Goal: Information Seeking & Learning: Check status

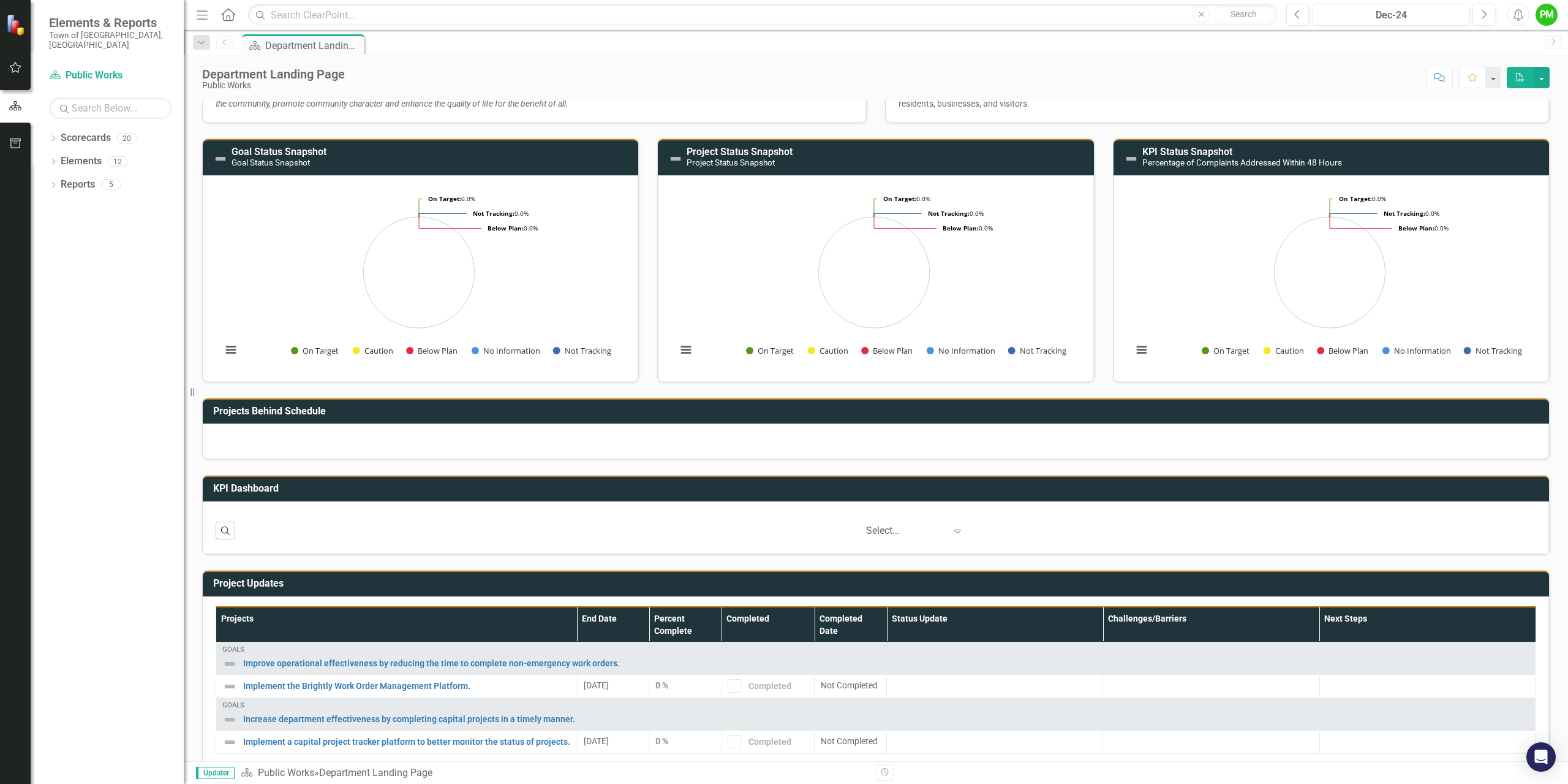
scroll to position [100, 0]
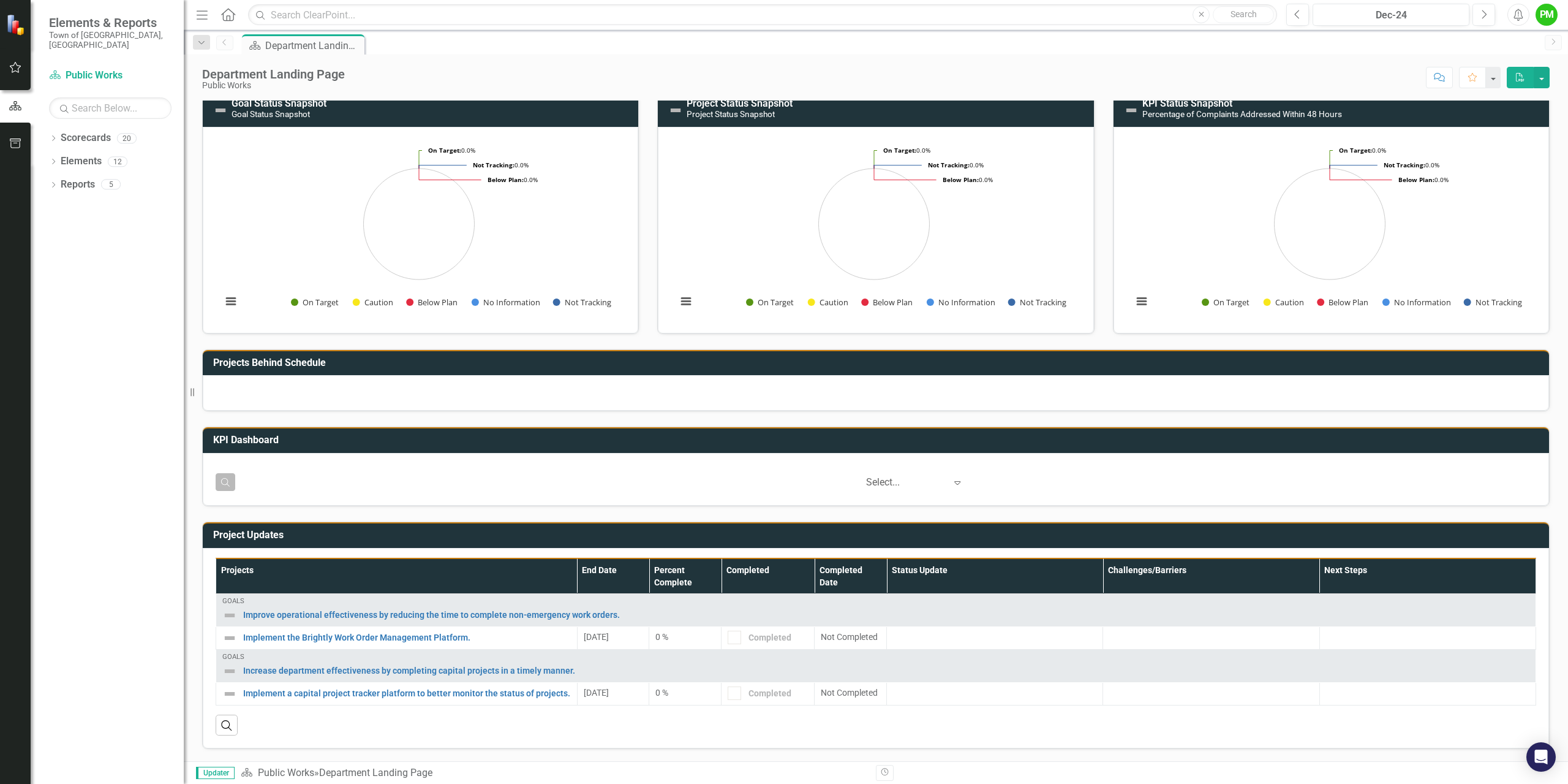
click at [223, 482] on icon "Search" at bounding box center [225, 482] width 11 height 9
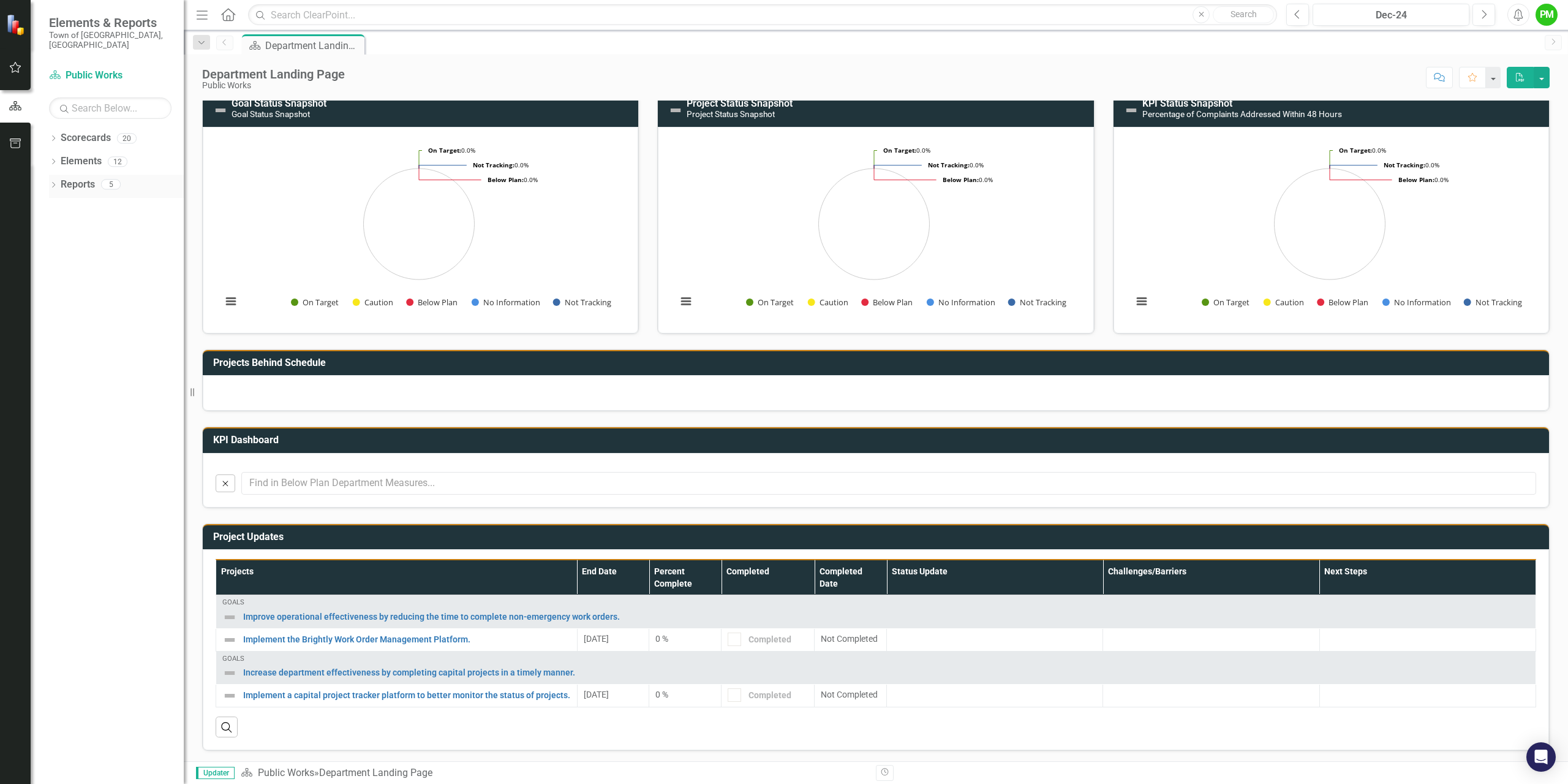
click at [88, 178] on link "Reports" at bounding box center [77, 185] width 34 height 14
click at [76, 178] on link "Reports" at bounding box center [77, 185] width 34 height 14
click at [1539, 77] on button "button" at bounding box center [1542, 77] width 16 height 21
click at [1491, 77] on button "button" at bounding box center [1493, 77] width 16 height 21
click at [413, 41] on div "Scorecard Department Landing Page Pin" at bounding box center [888, 44] width 1299 height 19
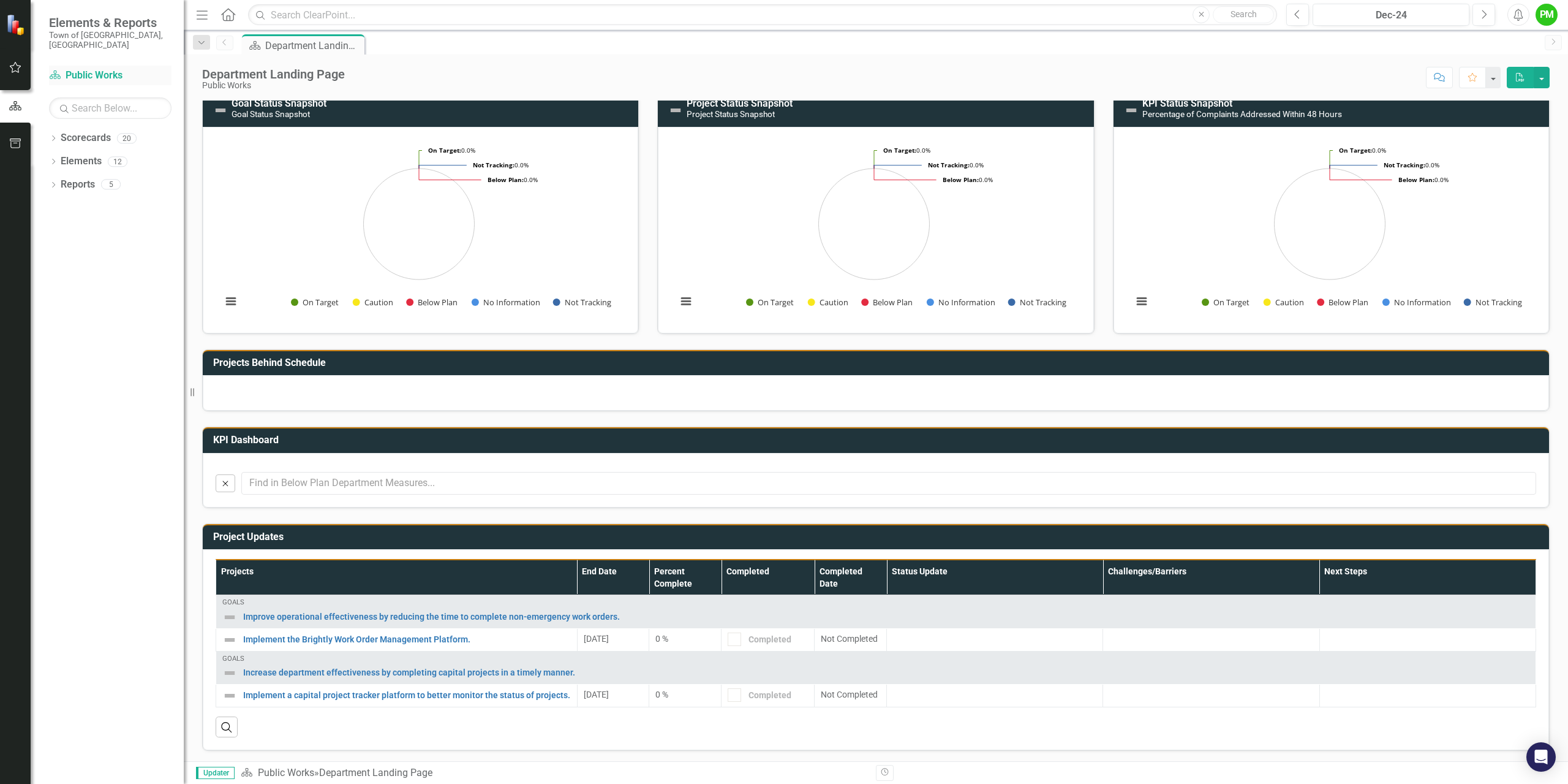
click at [103, 69] on link "Scorecard Public Works" at bounding box center [110, 76] width 122 height 14
click at [104, 131] on link "Scorecards" at bounding box center [85, 138] width 50 height 14
click at [15, 141] on icon "button" at bounding box center [15, 143] width 13 height 10
click at [13, 103] on icon "button" at bounding box center [15, 105] width 13 height 10
click at [18, 67] on icon "button" at bounding box center [15, 67] width 13 height 10
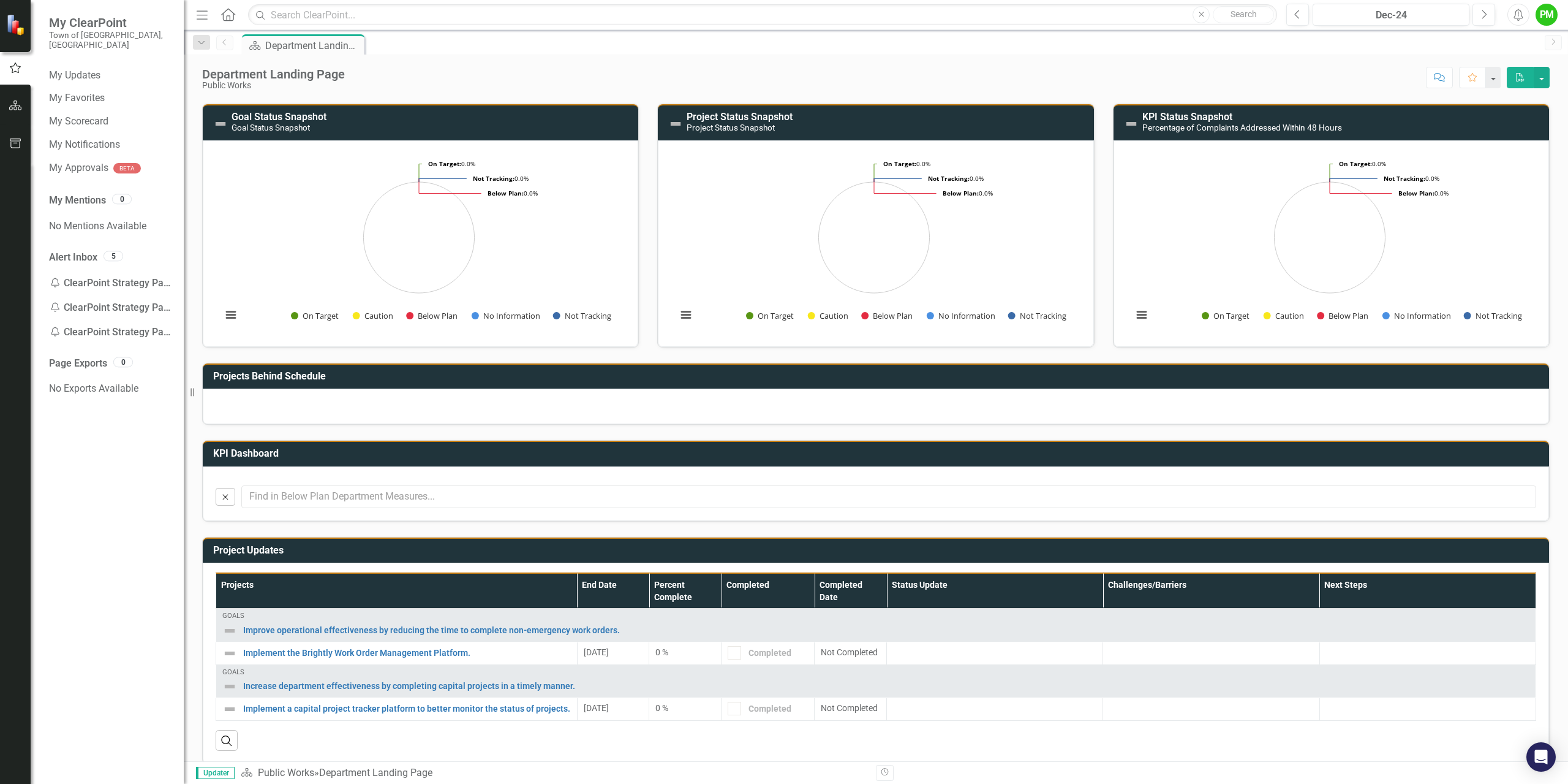
scroll to position [102, 0]
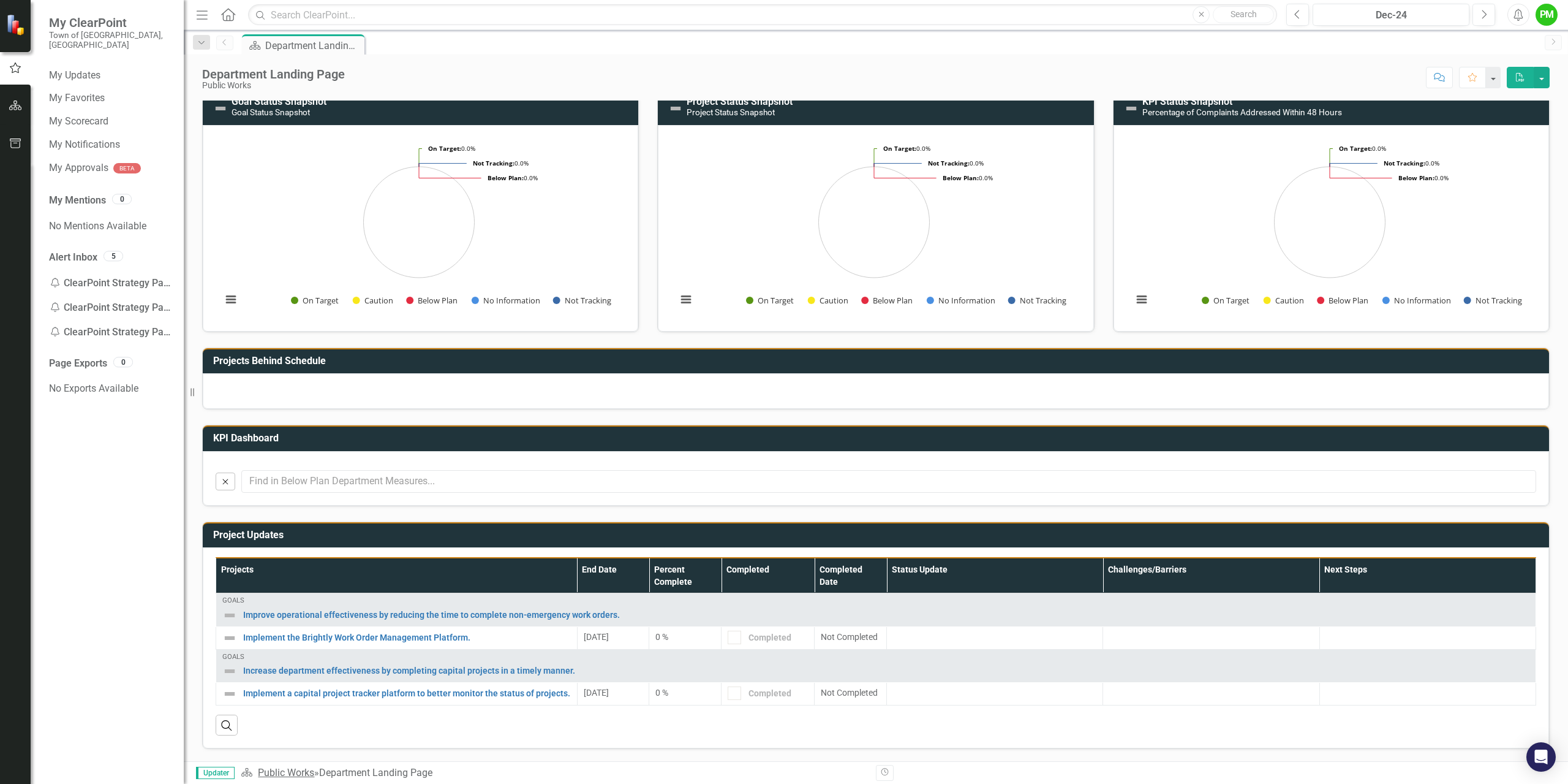
click at [272, 773] on link "Public Works" at bounding box center [286, 772] width 56 height 11
click at [281, 771] on link "Public Works" at bounding box center [286, 772] width 56 height 11
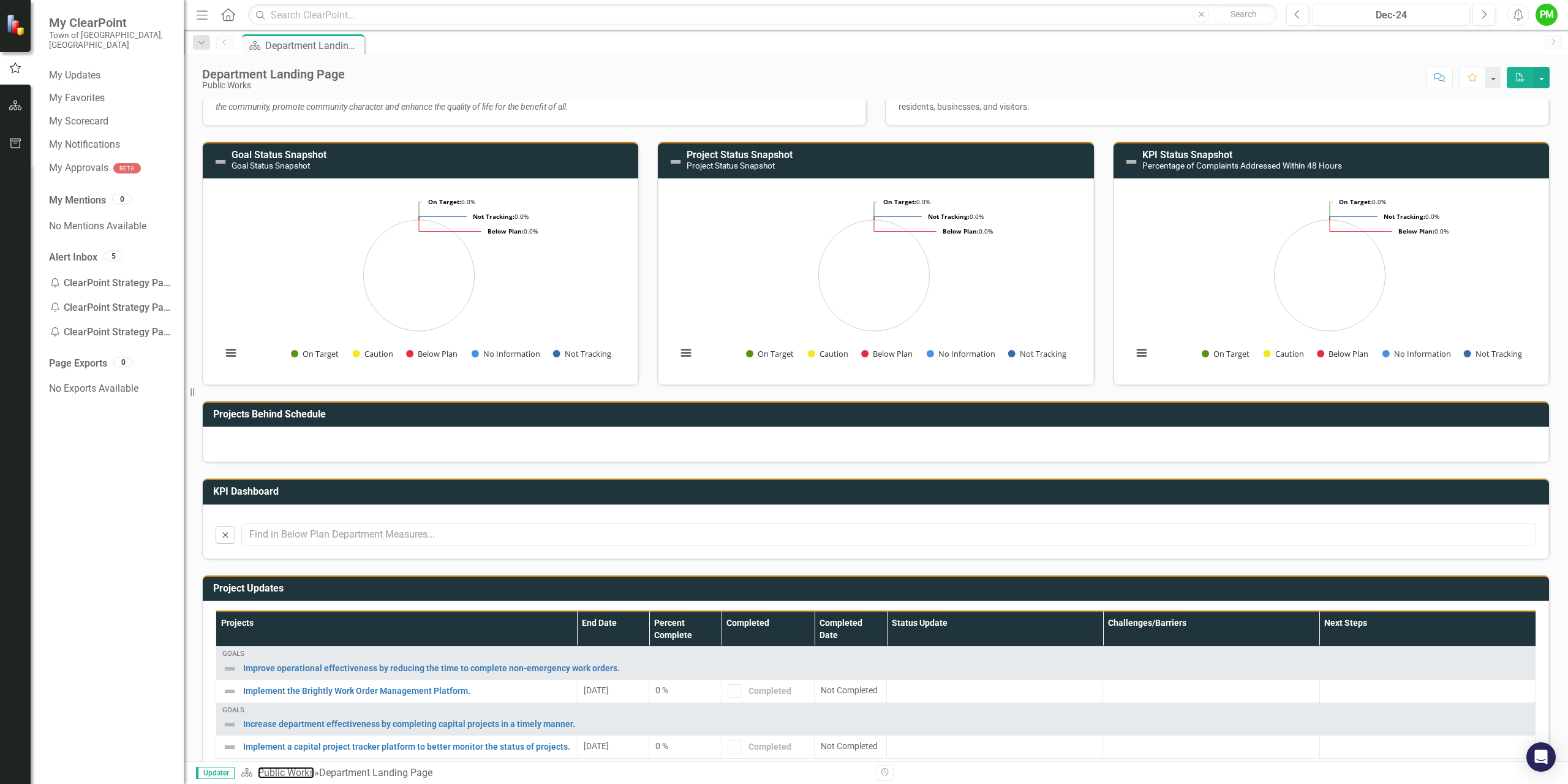
scroll to position [0, 0]
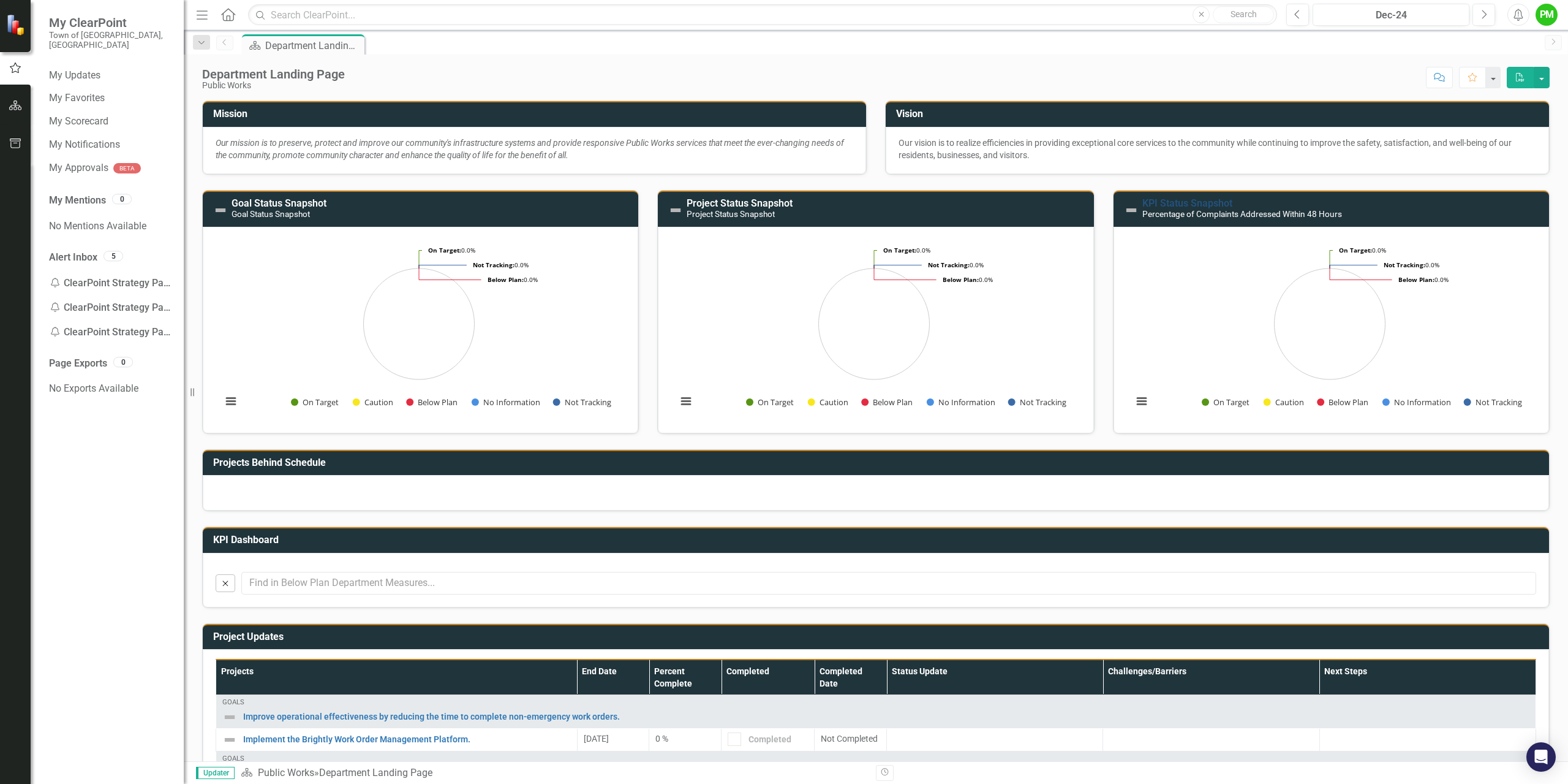
click at [1197, 205] on link "KPI Status Snapshot" at bounding box center [1187, 202] width 90 height 11
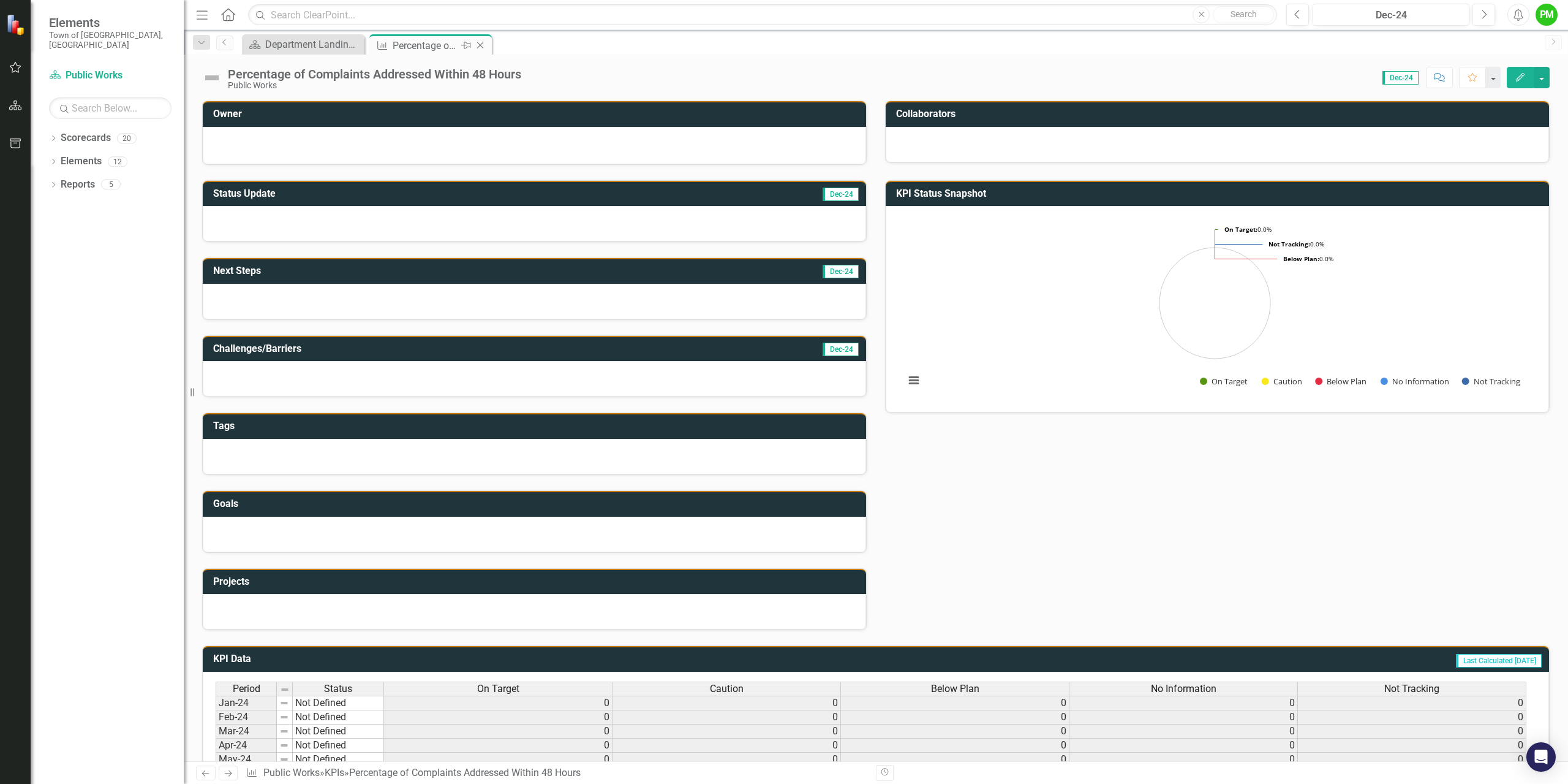
click at [421, 41] on div "Percentage of Complaints Addressed Within 48 Hours" at bounding box center [426, 45] width 66 height 15
click at [320, 47] on div "Department Landing Page" at bounding box center [306, 44] width 81 height 15
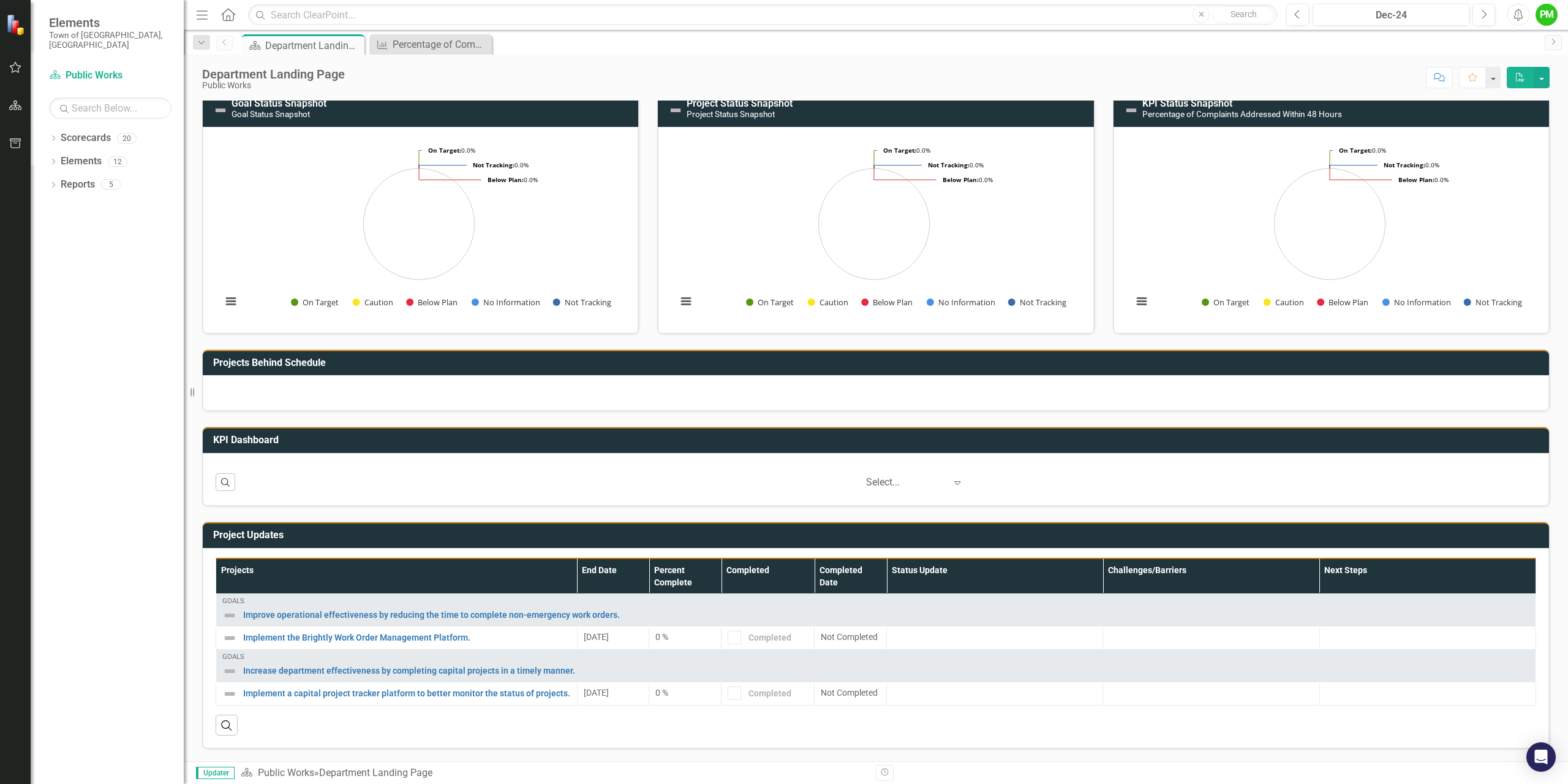
scroll to position [1, 0]
click at [952, 482] on icon "Expand" at bounding box center [958, 481] width 12 height 10
click at [1488, 223] on rect "Interactive chart" at bounding box center [1330, 228] width 407 height 184
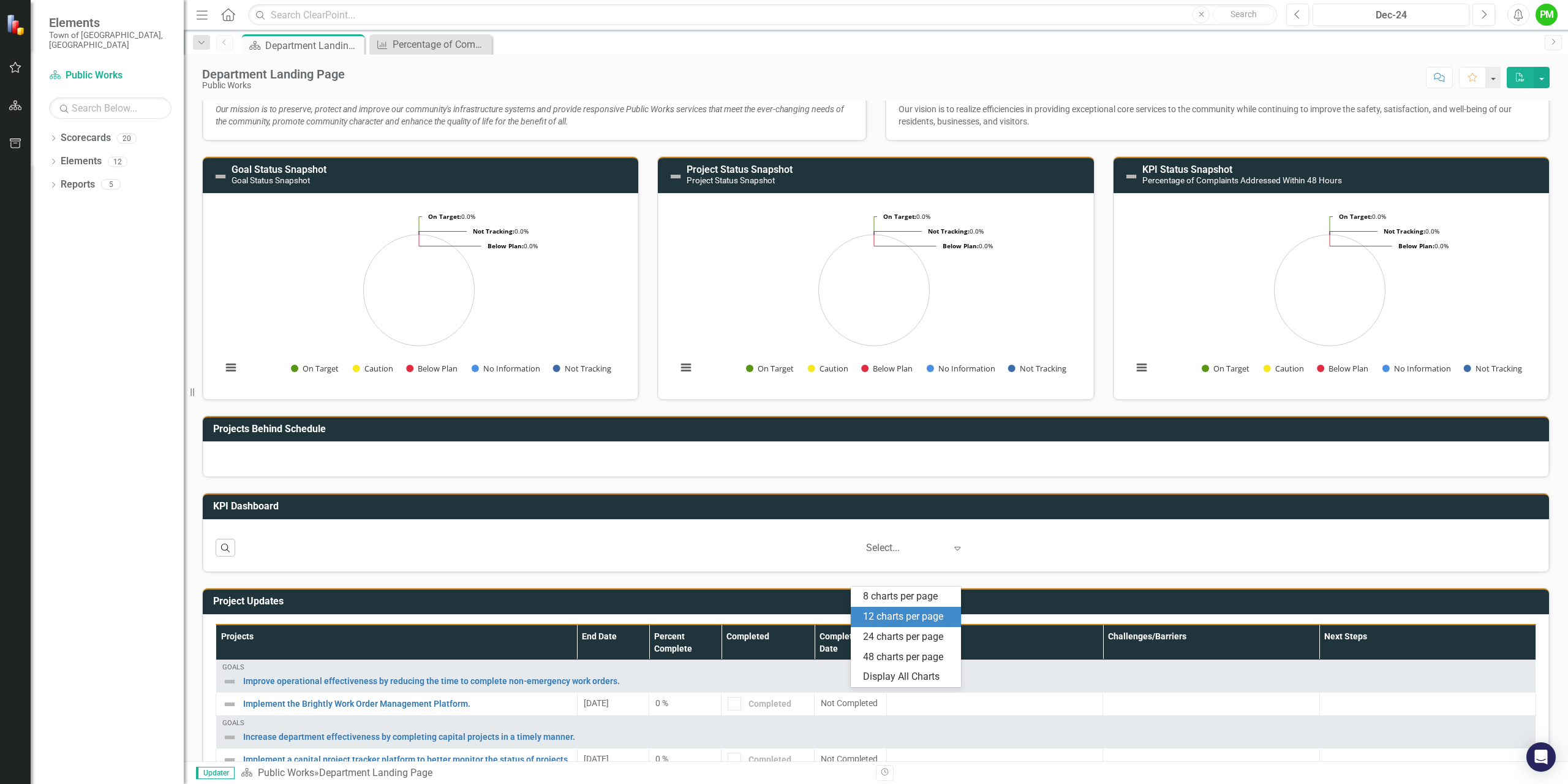
scroll to position [0, 0]
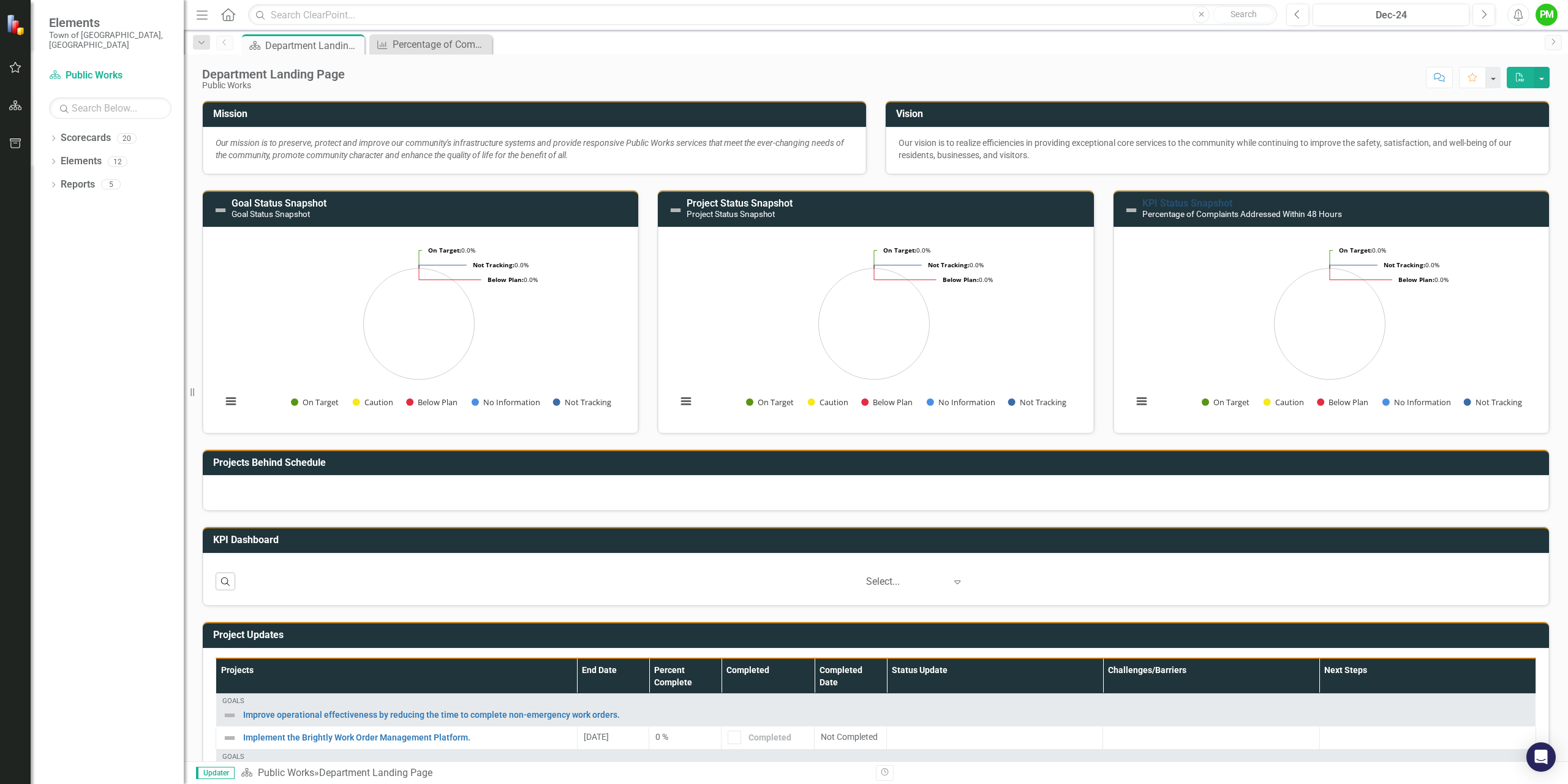
click at [1186, 203] on link "KPI Status Snapshot" at bounding box center [1187, 202] width 90 height 11
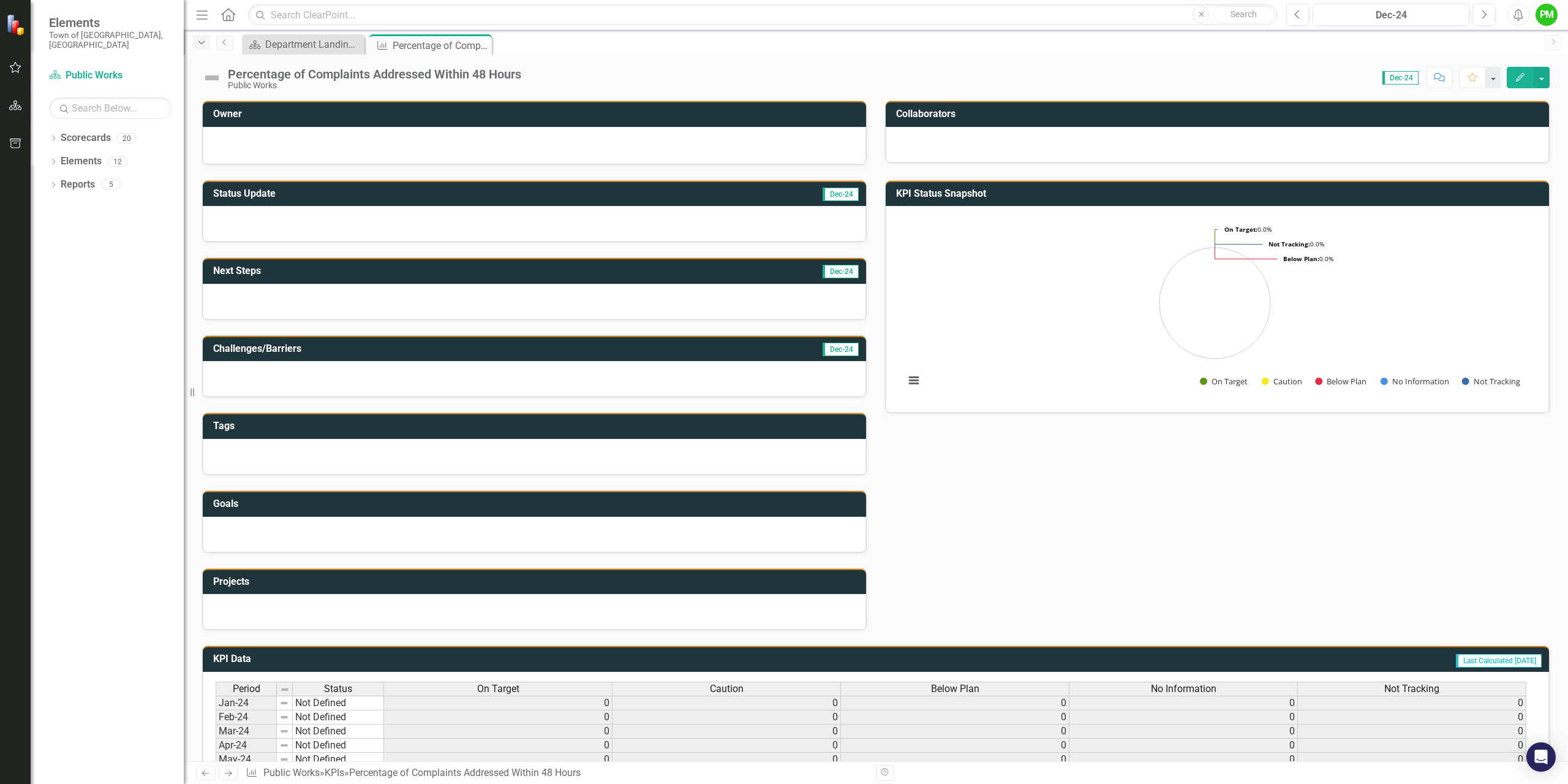
click at [197, 42] on icon "Dropdown" at bounding box center [201, 43] width 11 height 9
click at [1037, 542] on div "Status Update Dec-24 Next Steps Dec-24 Challenges/Barriers Dec-24 Tags Goals Pr…" at bounding box center [875, 397] width 1366 height 465
click at [233, 143] on div at bounding box center [534, 143] width 638 height 15
click at [92, 132] on link "Scorecards" at bounding box center [85, 138] width 50 height 14
click at [88, 155] on link "Elements" at bounding box center [81, 162] width 41 height 14
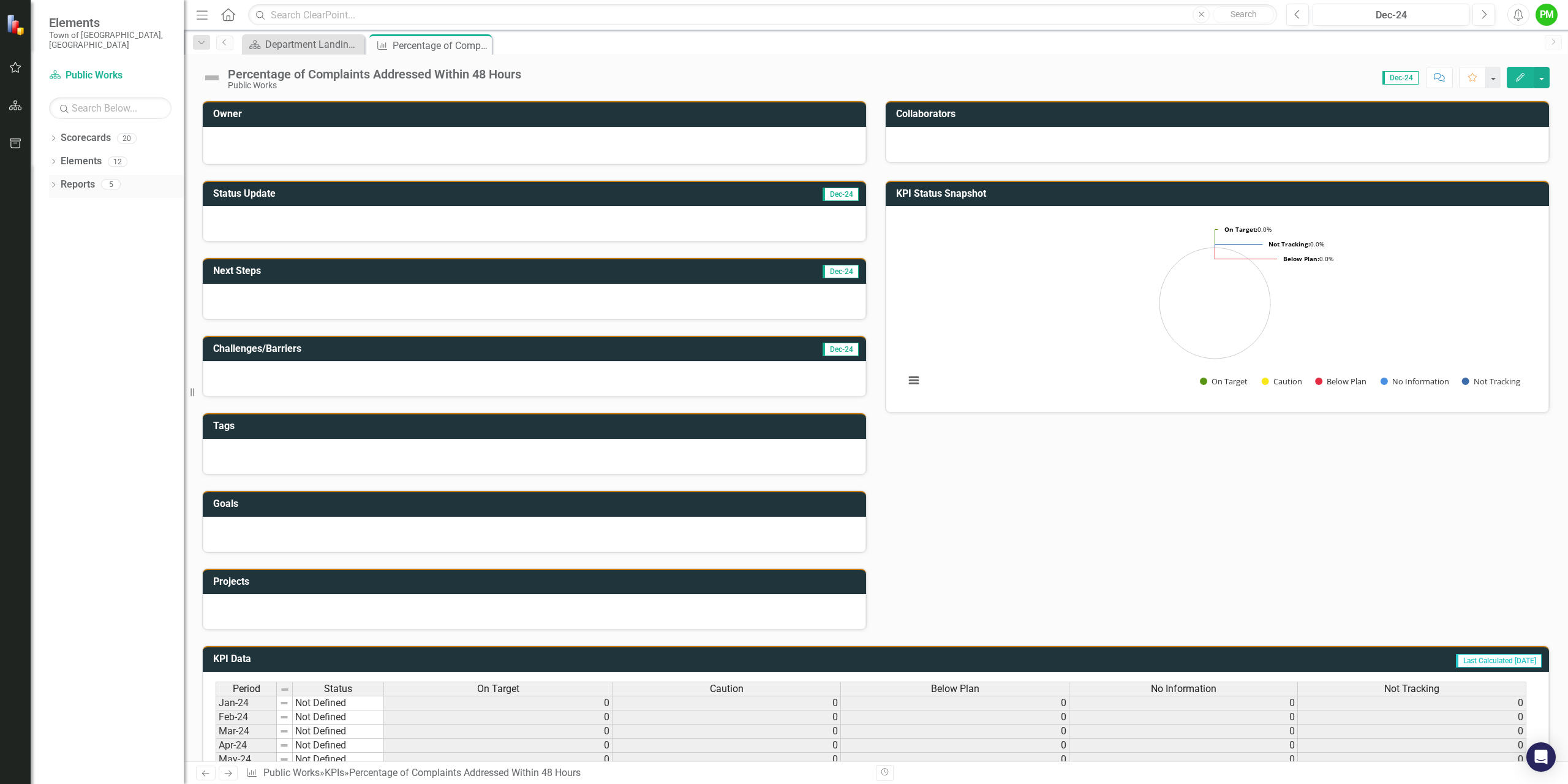
click at [81, 181] on link "Reports" at bounding box center [77, 185] width 34 height 14
click at [87, 138] on div "Scorecards 20" at bounding box center [122, 140] width 123 height 23
click at [91, 131] on link "Scorecards" at bounding box center [85, 138] width 50 height 14
click at [104, 66] on div "Scorecard Public Works" at bounding box center [110, 76] width 122 height 20
click at [105, 69] on link "Scorecard Public Works" at bounding box center [110, 76] width 122 height 14
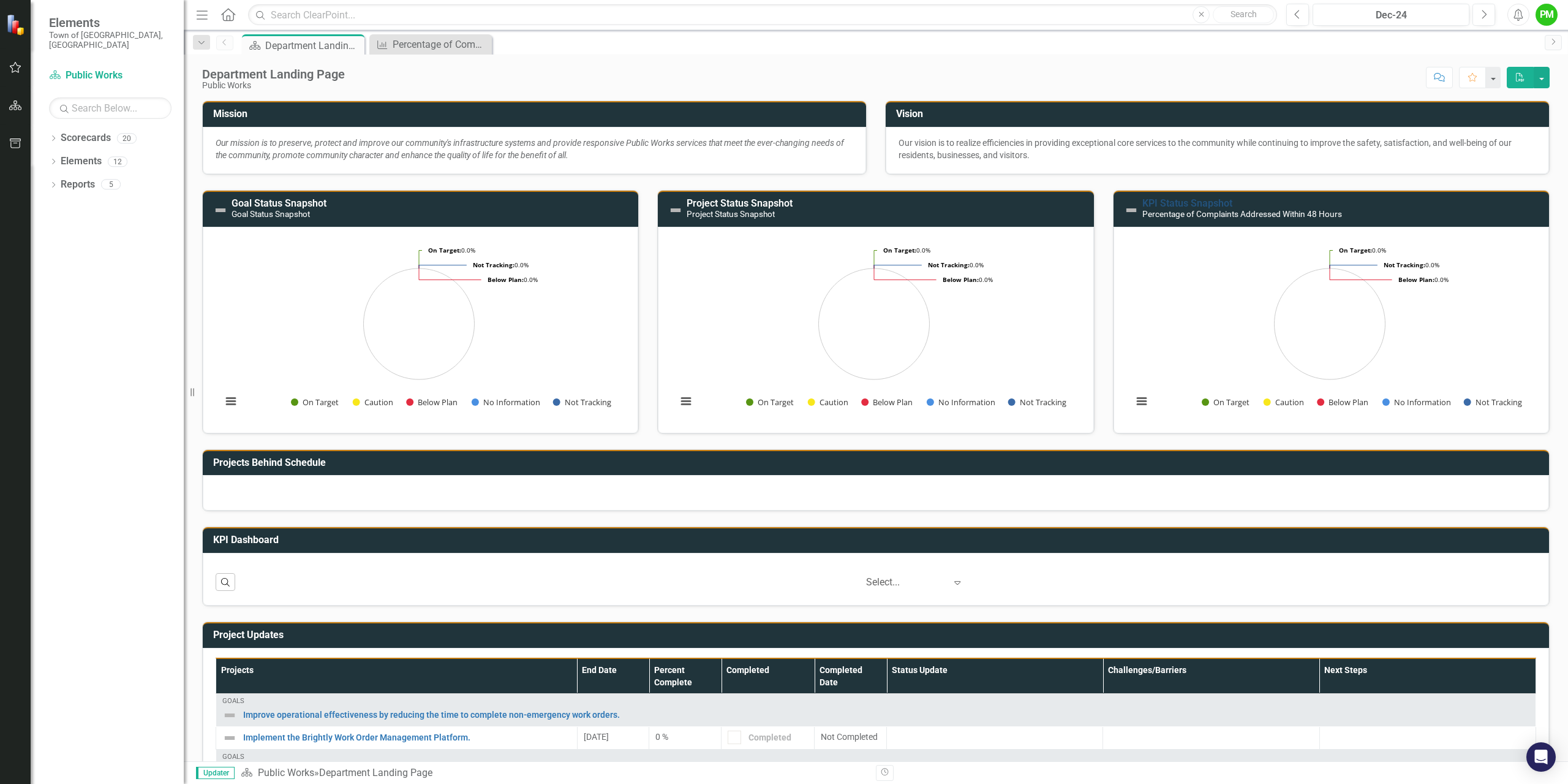
click at [1181, 202] on link "KPI Status Snapshot" at bounding box center [1187, 202] width 90 height 11
